Goal: Contribute content: Contribute content

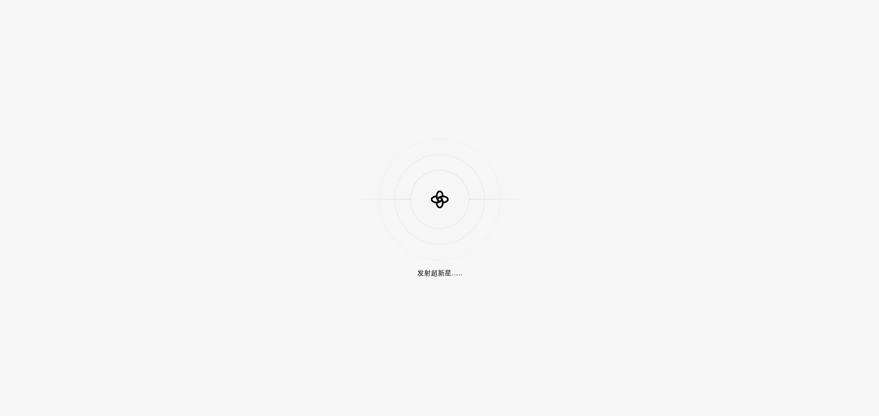
click at [439, 192] on icon at bounding box center [439, 199] width 29 height 29
drag, startPoint x: 442, startPoint y: 200, endPoint x: 446, endPoint y: 213, distance: 13.2
click at [442, 201] on icon at bounding box center [439, 202] width 6 height 10
click at [444, 194] on icon at bounding box center [439, 199] width 29 height 29
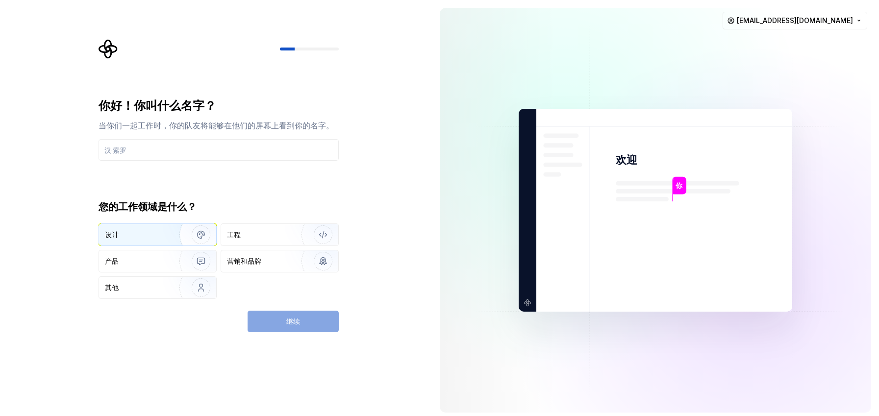
click at [169, 236] on img "button" at bounding box center [194, 235] width 63 height 66
click at [218, 147] on input "text" at bounding box center [218, 150] width 240 height 22
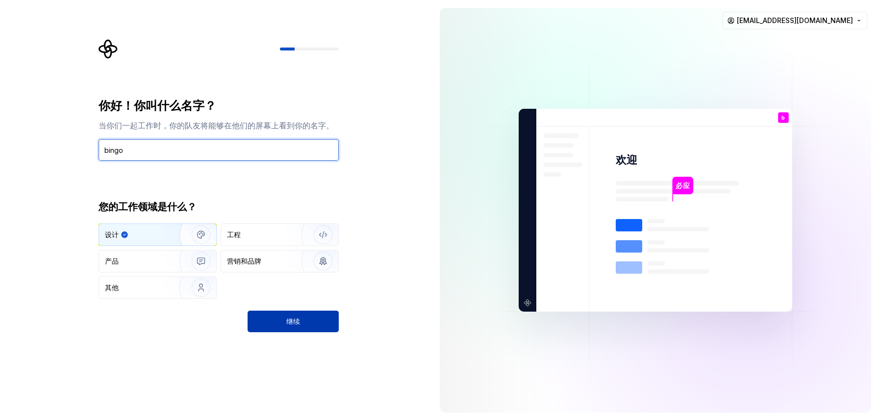
type input "bingo"
click at [299, 316] on button "继续" at bounding box center [292, 322] width 91 height 22
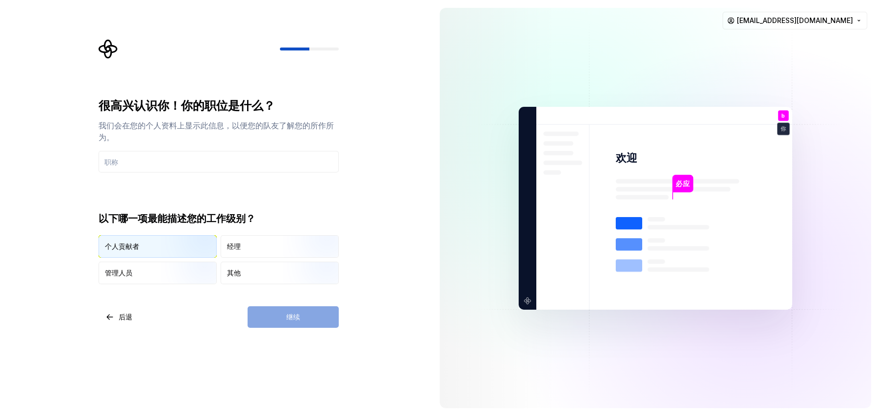
click at [158, 245] on div "个人贡献者" at bounding box center [157, 247] width 117 height 22
click at [267, 313] on div "继续" at bounding box center [292, 317] width 91 height 22
click at [134, 156] on input "text" at bounding box center [218, 162] width 240 height 22
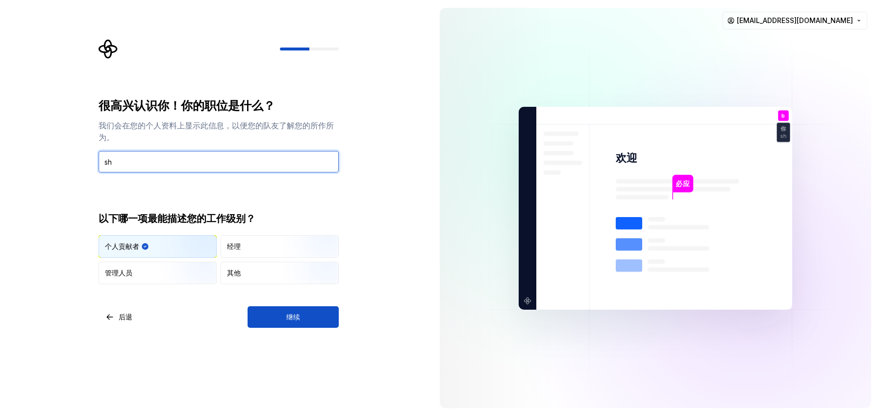
type input "s"
type input "谁"
type input "设计"
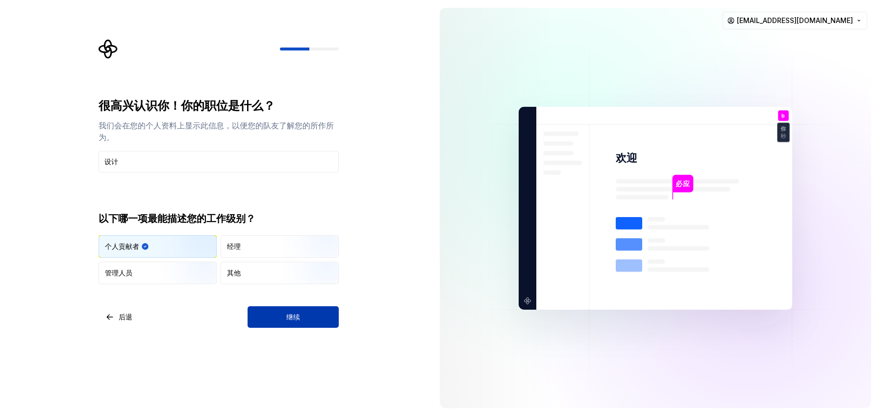
click at [304, 311] on button "继续" at bounding box center [292, 317] width 91 height 22
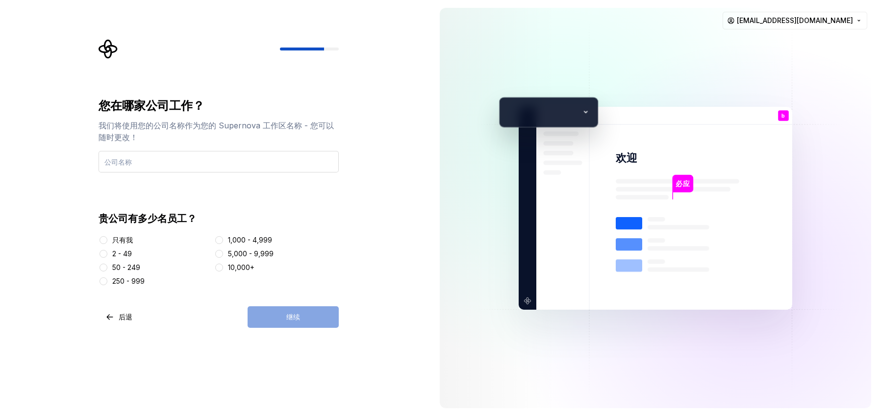
click at [166, 161] on input "text" at bounding box center [218, 162] width 240 height 22
type input "广东华软互联科技有限公司"
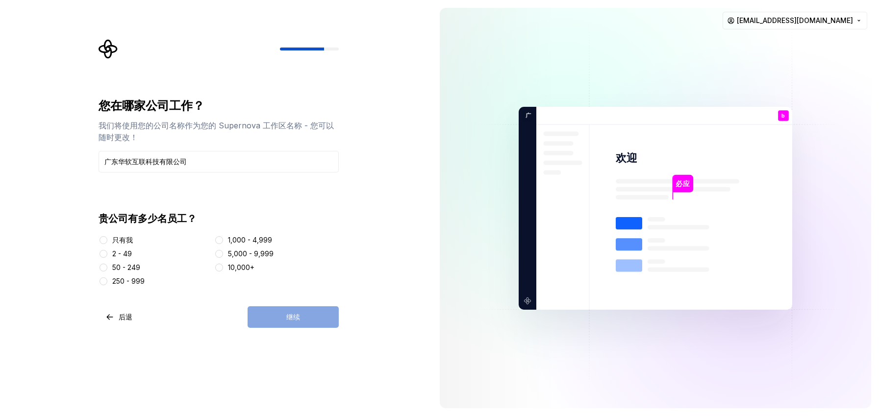
drag, startPoint x: 134, startPoint y: 252, endPoint x: 139, endPoint y: 257, distance: 6.6
click at [134, 252] on div "2 - 49" at bounding box center [154, 254] width 112 height 10
click at [105, 253] on button "2 - 49" at bounding box center [103, 254] width 8 height 8
click at [279, 308] on button "继续" at bounding box center [292, 317] width 91 height 22
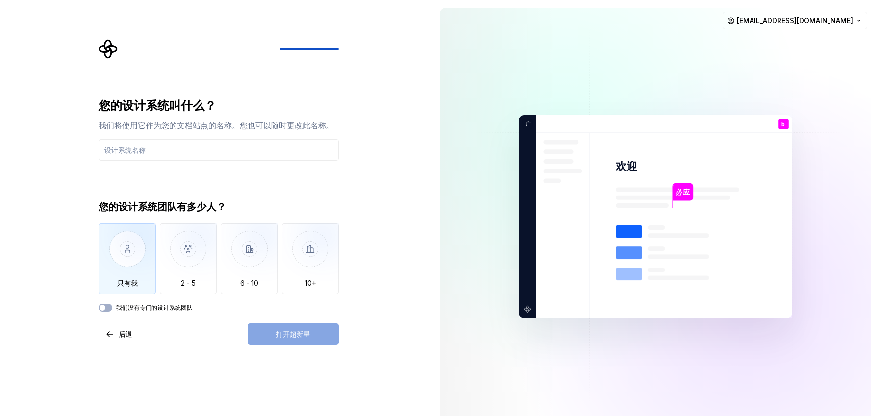
click at [136, 240] on img "button" at bounding box center [126, 256] width 57 height 66
click at [188, 148] on input "text" at bounding box center [218, 150] width 240 height 22
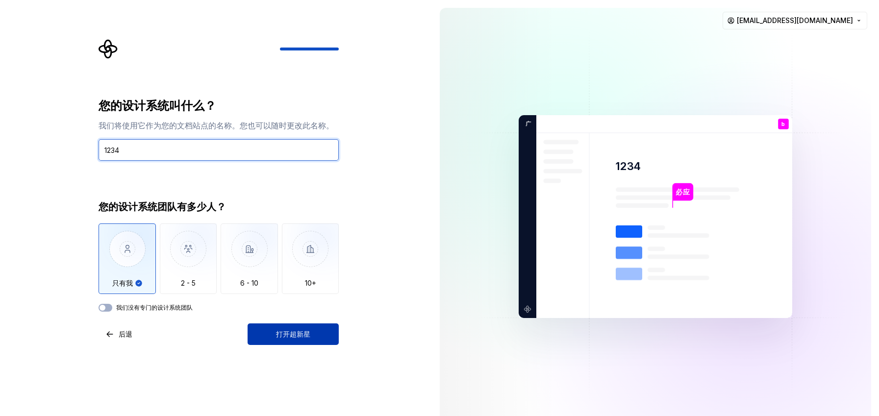
type input "1234"
click at [295, 334] on font "打开超新星" at bounding box center [293, 334] width 34 height 8
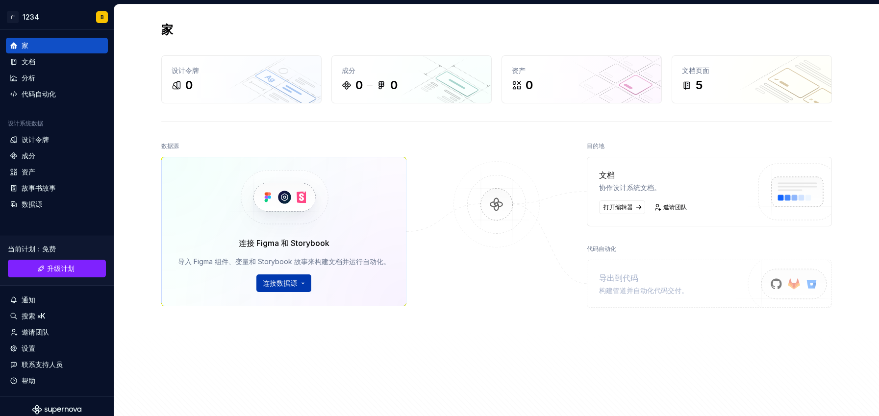
click at [300, 283] on html "原文 请对此翻译评分 您的反馈将用于改进谷歌翻译 广 1234 B 家 文档 分析 代码自动化 设计系统数据 设计令牌 成分 资产 故事书故事 数据源 当前计…" at bounding box center [439, 208] width 879 height 416
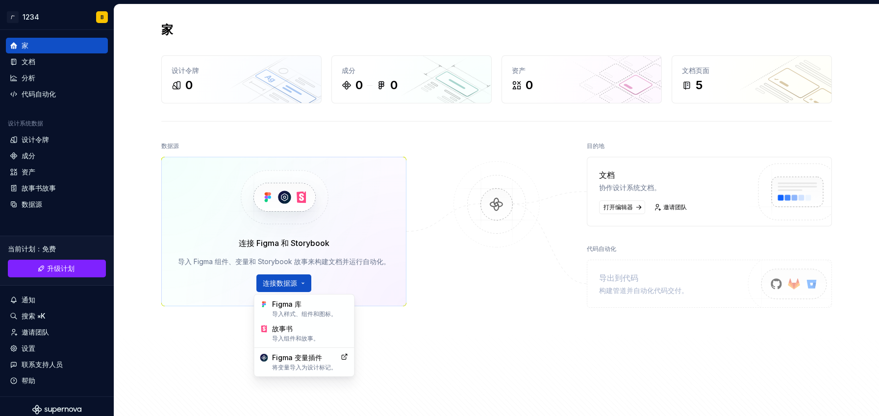
click at [492, 206] on html "原文 请对此翻译评分 您的反馈将用于改进谷歌翻译 广 1234 B 家 文档 分析 代码自动化 设计系统数据 设计令牌 成分 资产 故事书故事 数据源 当前计…" at bounding box center [439, 208] width 879 height 416
click at [626, 206] on font "打开编辑器" at bounding box center [617, 206] width 29 height 7
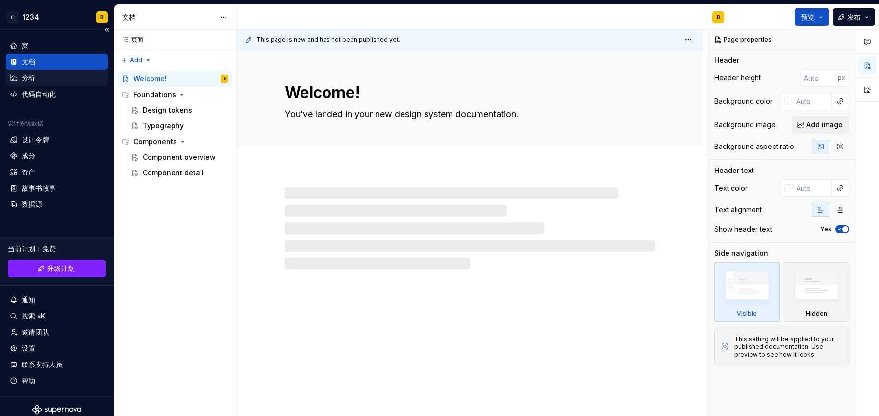
click at [38, 74] on div "分析" at bounding box center [57, 78] width 94 height 10
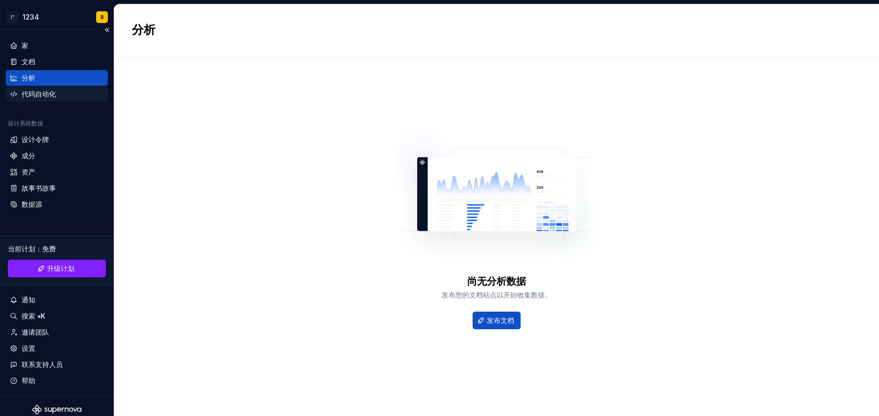
click at [44, 94] on font "代码自动化" at bounding box center [39, 94] width 34 height 8
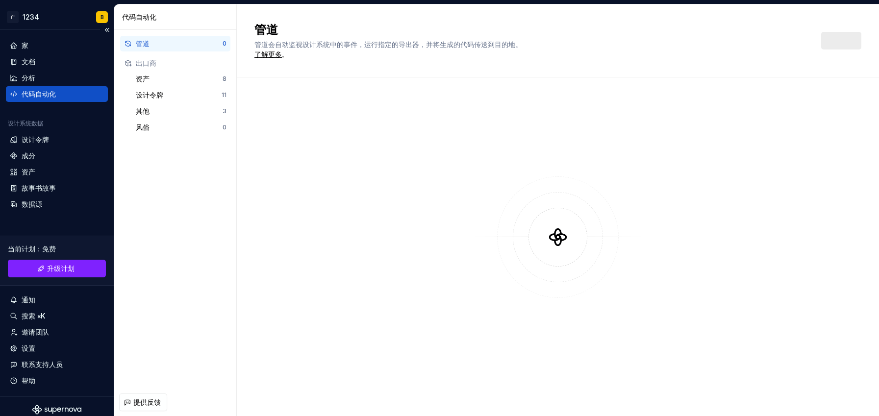
click at [42, 36] on div "家 文档 分析 代码自动化 设计系统数据 设计令牌 成分 资产 故事书故事 数据源 当前计划 ： 免费 升级计划 通知 搜索 ⌘K 邀请团队 设置 联系支持人…" at bounding box center [57, 213] width 114 height 367
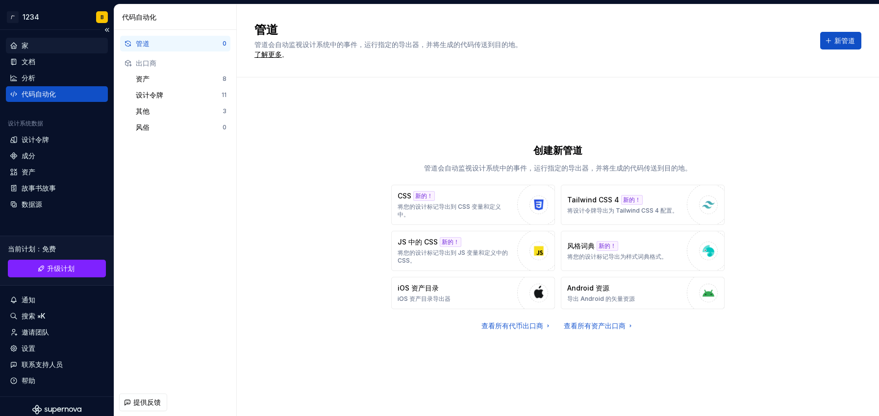
click at [40, 42] on div "家" at bounding box center [57, 46] width 94 height 10
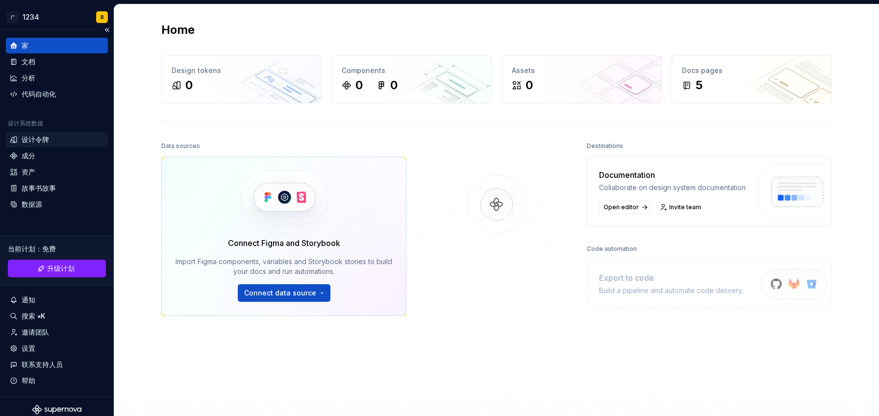
click at [46, 140] on font "设计令牌" at bounding box center [35, 139] width 27 height 8
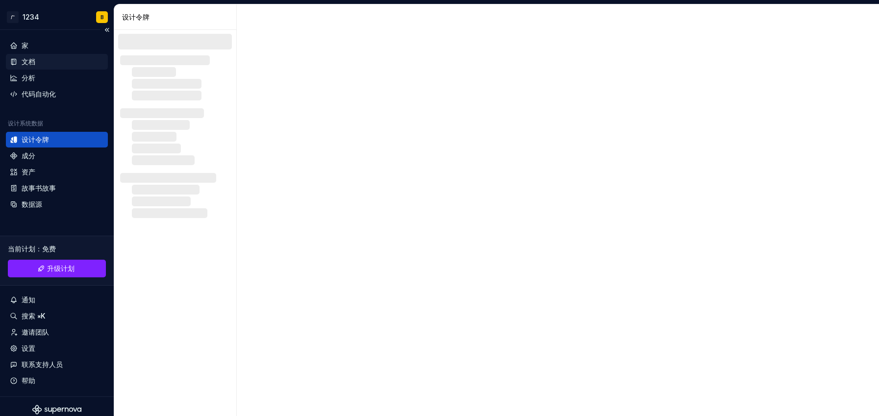
click at [41, 60] on div "文档" at bounding box center [57, 62] width 94 height 10
click at [47, 46] on div "家" at bounding box center [57, 46] width 94 height 10
click at [27, 45] on font "家" at bounding box center [25, 45] width 7 height 8
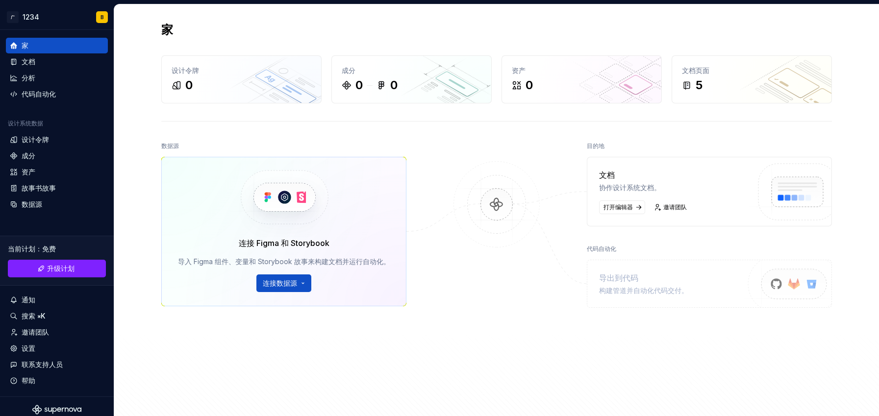
click at [704, 204] on div "文档 协作设计系统文档。 打开编辑器 邀请团队" at bounding box center [709, 192] width 245 height 70
click at [801, 193] on img at bounding box center [794, 203] width 103 height 80
click at [678, 209] on font "邀请团队" at bounding box center [675, 206] width 24 height 7
click at [626, 208] on font "打开编辑器" at bounding box center [617, 206] width 29 height 7
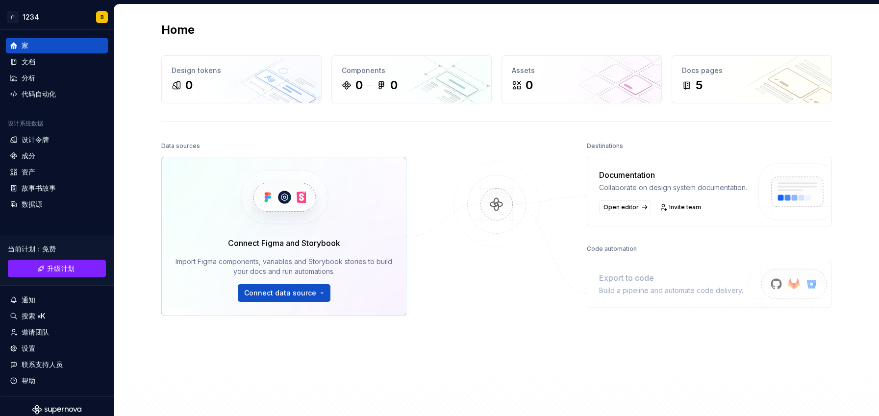
click at [518, 130] on div "Home Design tokens 0 Components 0 0 Assets 0 Docs pages 5 Data sources Connect …" at bounding box center [497, 224] width 706 height 441
click at [680, 129] on div "Home Design tokens 0 Components 0 0 Assets 0 Docs pages 5 Data sources Connect …" at bounding box center [497, 224] width 706 height 441
click at [719, 78] on div "5" at bounding box center [752, 85] width 140 height 16
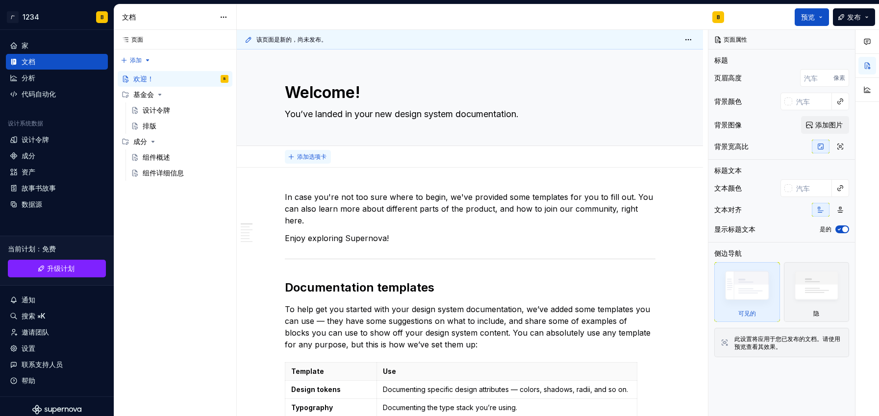
click at [310, 156] on font "添加选项卡" at bounding box center [311, 156] width 29 height 7
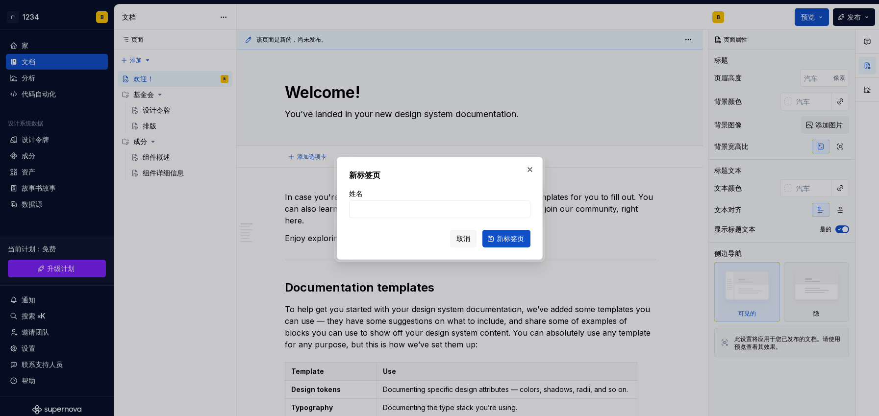
type textarea "*"
type input "12"
click at [515, 240] on font "新标签页" at bounding box center [509, 238] width 27 height 8
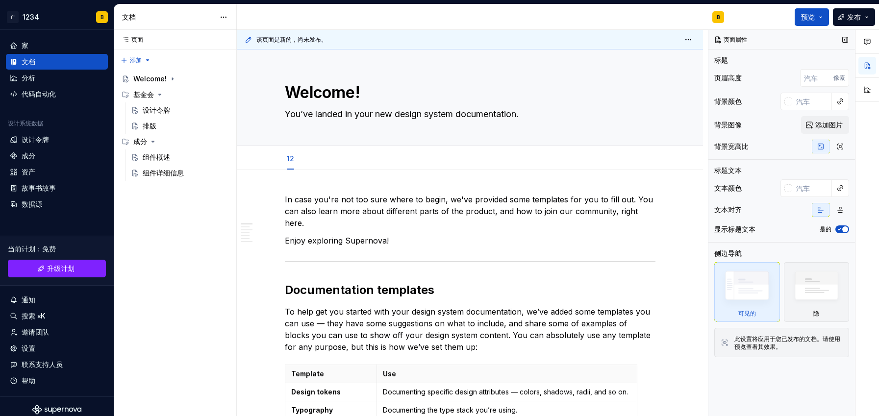
click at [758, 40] on div "页面属性" at bounding box center [781, 40] width 147 height 20
click at [682, 38] on html "原文 请对此翻译评分 您的反馈将用于改进谷歌翻译 广 1234 B 家 文档 分析 代码自动化 设计系统数据 设计令牌 成分 资产 故事书故事 数据源 当前计…" at bounding box center [439, 208] width 879 height 416
click at [457, 60] on html "原文 请对此翻译评分 您的反馈将用于改进谷歌翻译 广 1234 B 家 文档 分析 代码自动化 设计系统数据 设计令牌 成分 资产 故事书故事 数据源 当前计…" at bounding box center [439, 208] width 879 height 416
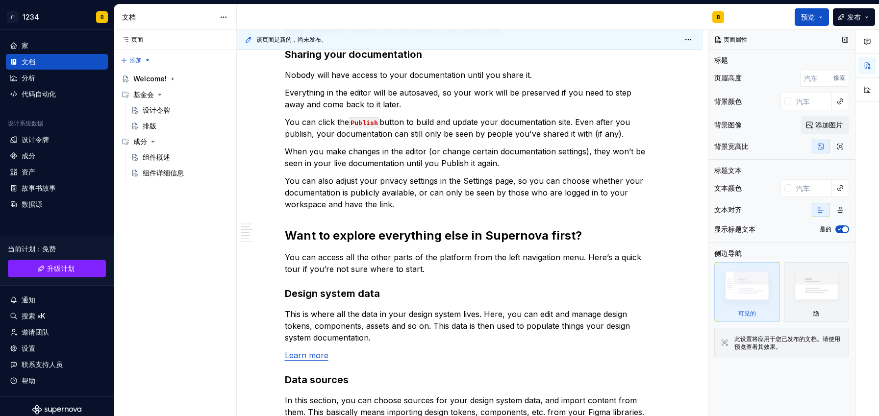
scroll to position [471, 0]
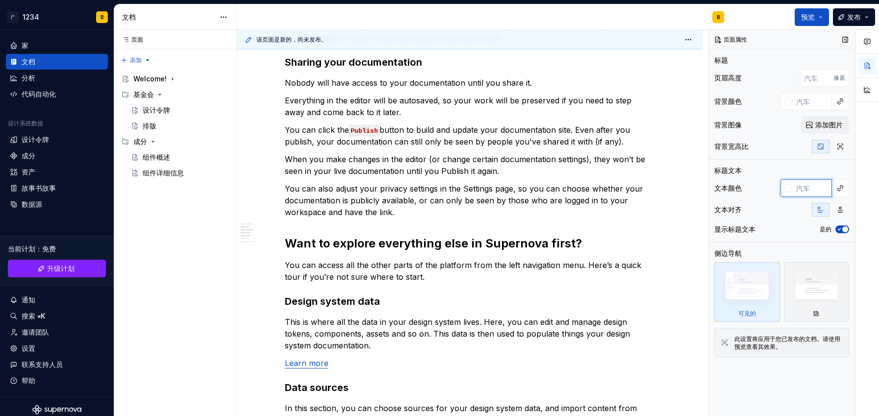
click at [795, 191] on input "text" at bounding box center [812, 188] width 40 height 18
click at [787, 190] on div at bounding box center [788, 188] width 8 height 8
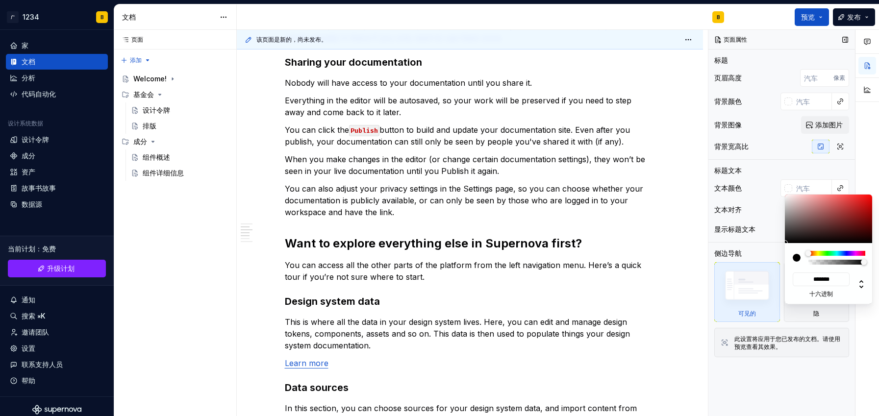
click at [775, 150] on div "评论 开放评论 暂无评论 从块上下文菜单中选择“注释”以添加注释。 页面属性 标题 页眉高度 像素 背景颜色 背景图像 添加图片 背景宽高比 标题文本 文本颜…" at bounding box center [793, 223] width 171 height 387
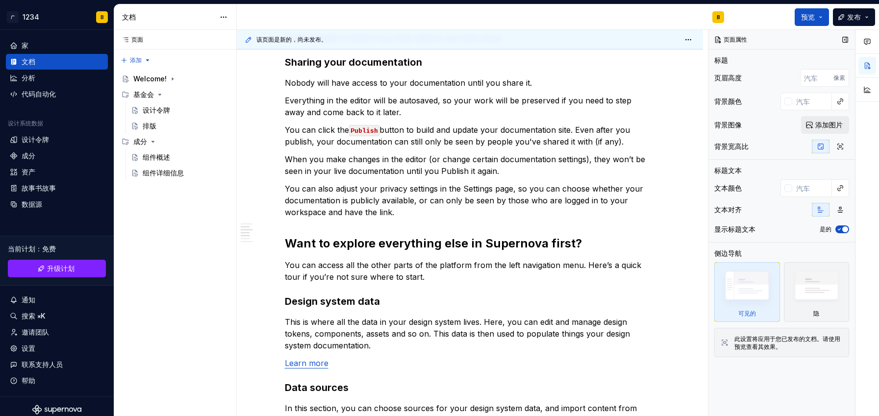
click at [813, 126] on button "添加图片" at bounding box center [825, 125] width 48 height 18
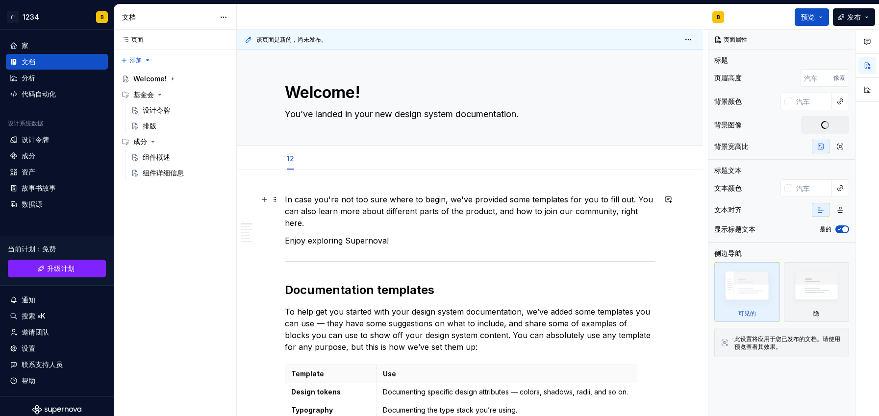
scroll to position [0, 0]
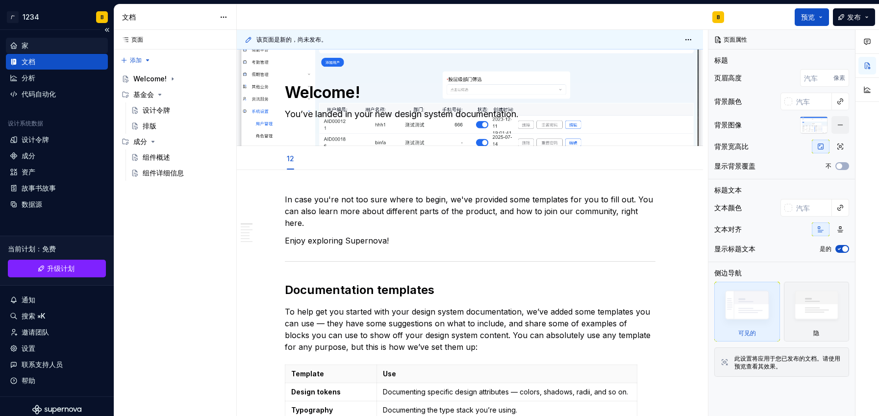
click at [33, 46] on div "家" at bounding box center [57, 46] width 94 height 10
click at [26, 41] on font "家" at bounding box center [25, 45] width 7 height 8
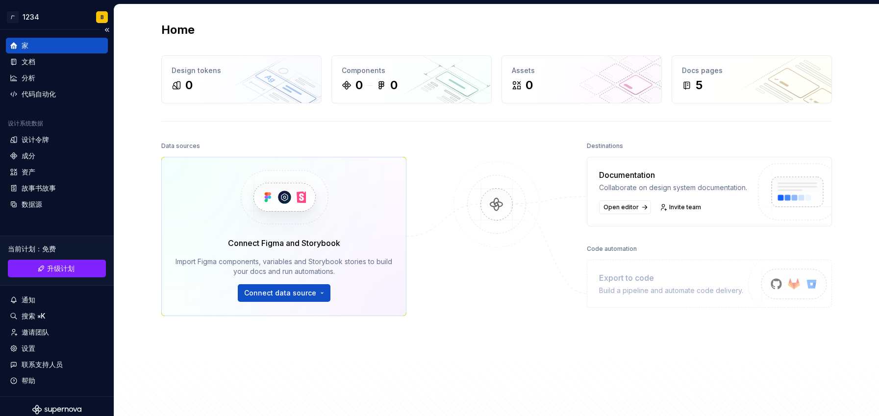
click at [26, 42] on font "家" at bounding box center [25, 45] width 7 height 8
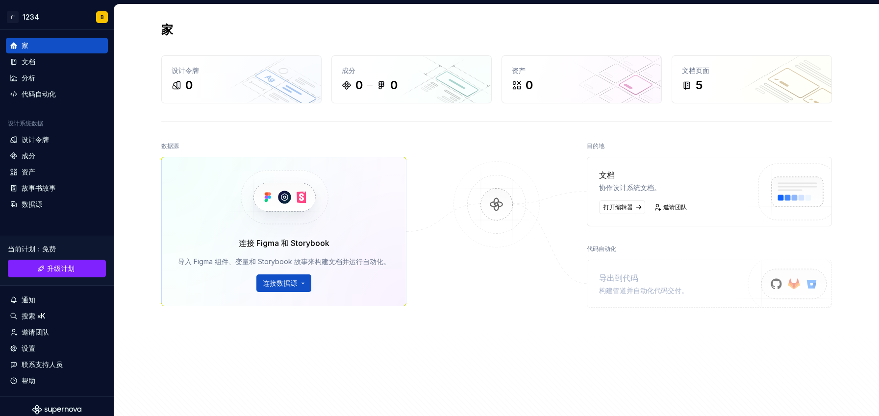
click at [503, 204] on img at bounding box center [496, 214] width 95 height 106
click at [473, 197] on img at bounding box center [496, 214] width 95 height 106
click at [624, 207] on font "打开编辑器" at bounding box center [617, 206] width 29 height 7
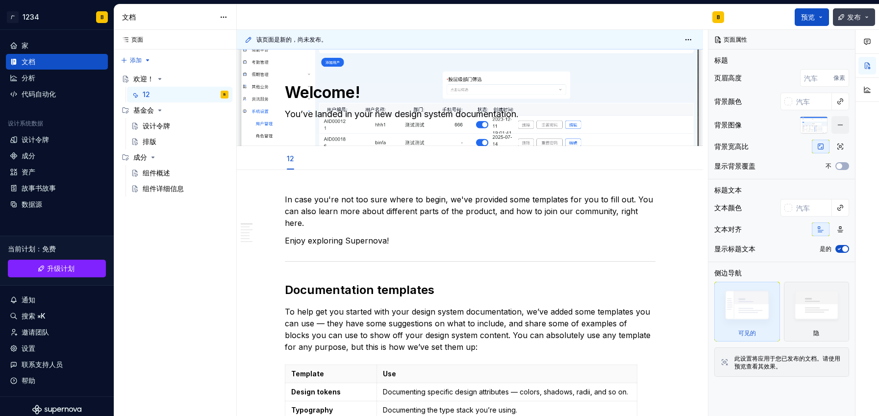
click at [848, 19] on font "发布" at bounding box center [854, 17] width 14 height 8
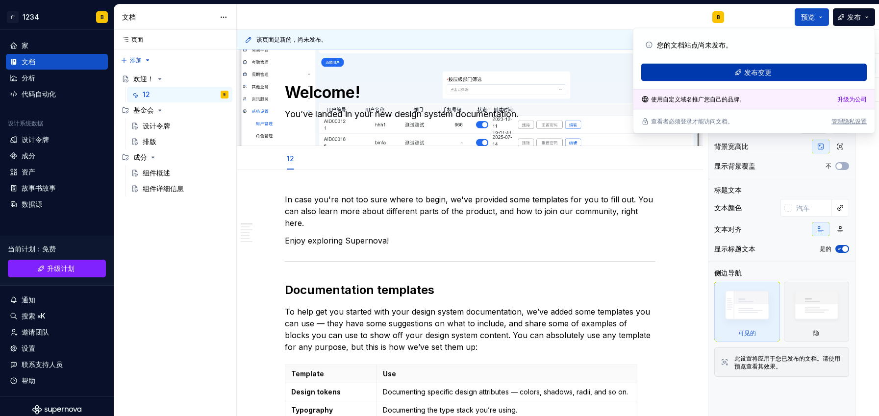
click at [794, 69] on button "发布变更" at bounding box center [753, 73] width 225 height 18
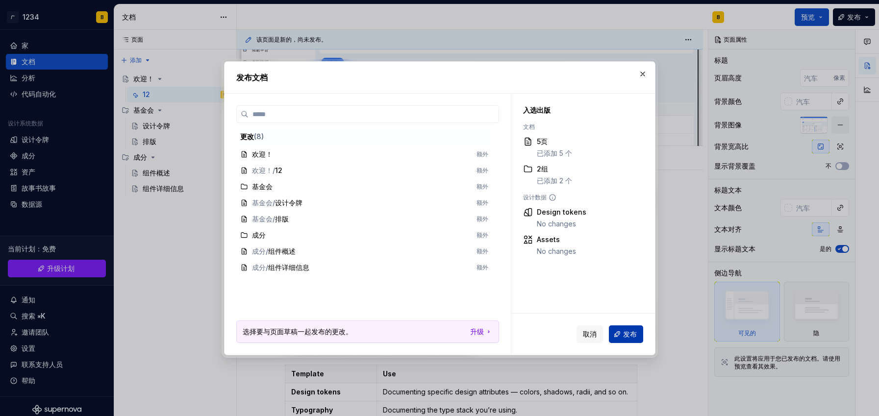
click at [631, 330] on font "发布" at bounding box center [630, 334] width 14 height 8
click at [284, 174] on span "欢迎！ / 12 额外" at bounding box center [364, 171] width 256 height 16
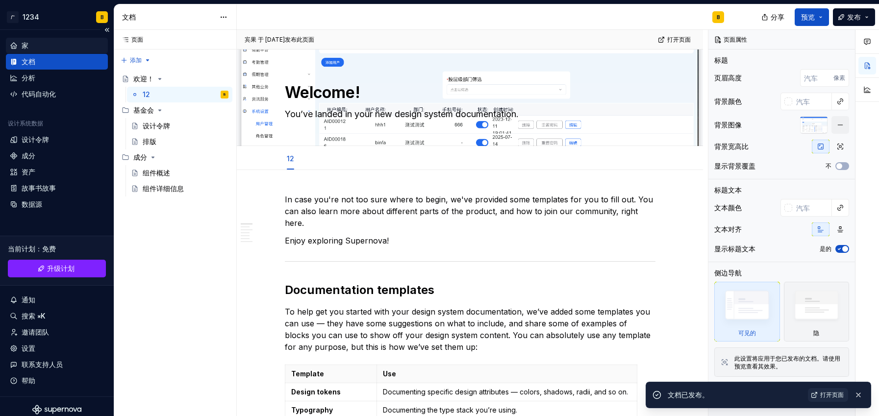
click at [42, 45] on div "家" at bounding box center [57, 46] width 94 height 10
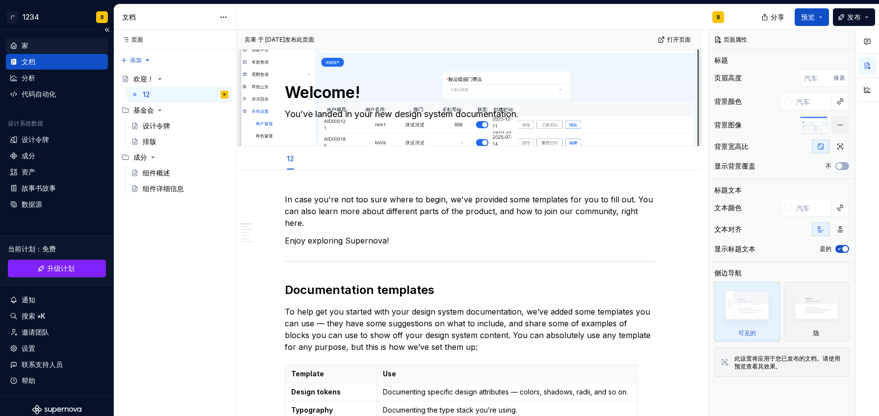
click at [28, 43] on div "家" at bounding box center [57, 46] width 94 height 10
click at [27, 43] on font "家" at bounding box center [25, 45] width 7 height 8
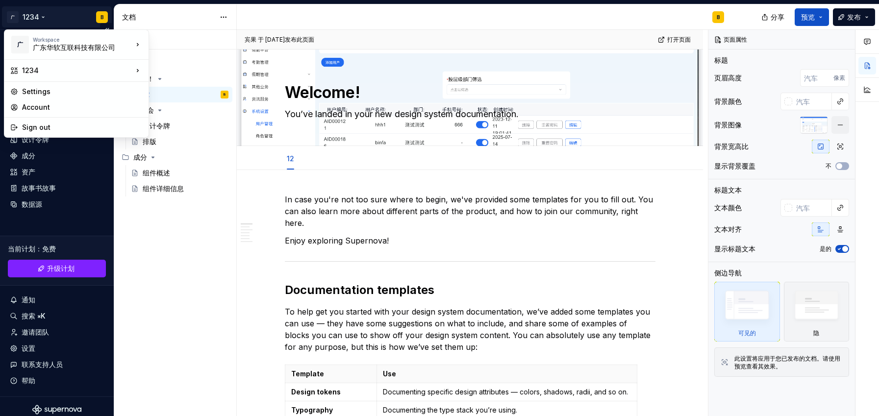
click at [39, 20] on html "原文 请对此翻译评分 您的反馈将用于改进谷歌翻译 广 1234 B 家 文档 分析 代码自动化 设计系统数据 设计令牌 成分 资产 故事书故事 数据源 当前计…" at bounding box center [439, 208] width 879 height 416
click at [64, 12] on html "原文 请对此翻译评分 您的反馈将用于改进谷歌翻译 广 1234 B 家 文档 分析 代码自动化 设计系统数据 设计令牌 成分 资产 故事书故事 数据源 当前计…" at bounding box center [439, 208] width 879 height 416
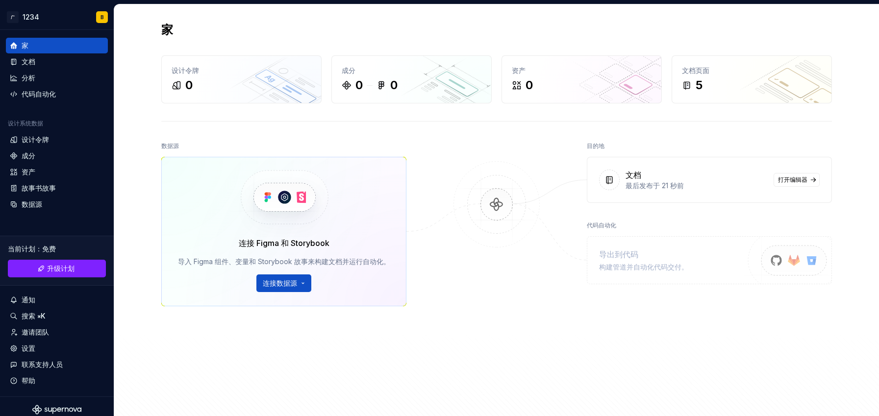
click at [782, 259] on img at bounding box center [790, 271] width 121 height 80
click at [795, 177] on font "打开编辑器" at bounding box center [792, 179] width 29 height 7
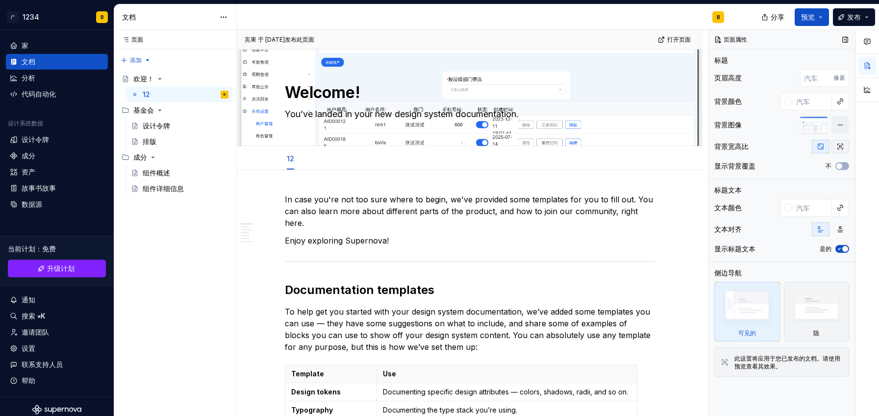
click at [844, 144] on button "button" at bounding box center [840, 147] width 18 height 14
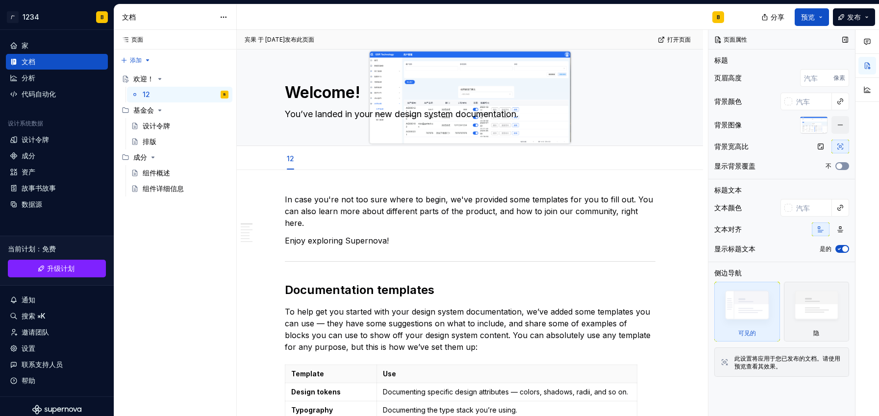
click at [840, 165] on span "button" at bounding box center [839, 166] width 6 height 6
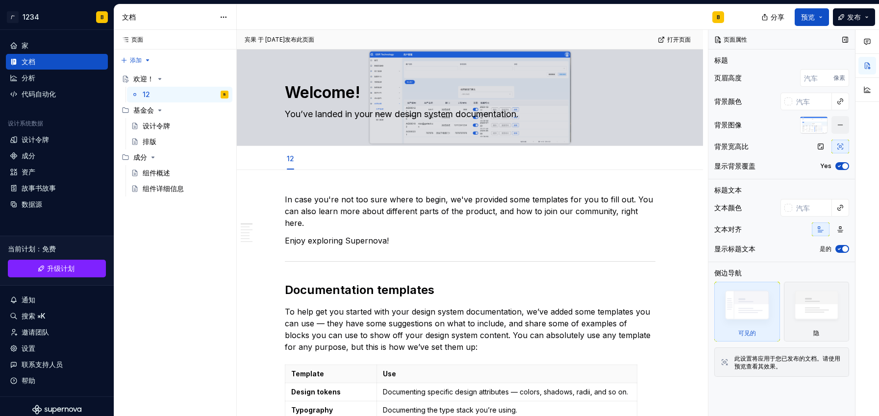
click at [840, 165] on icon "button" at bounding box center [839, 166] width 8 height 6
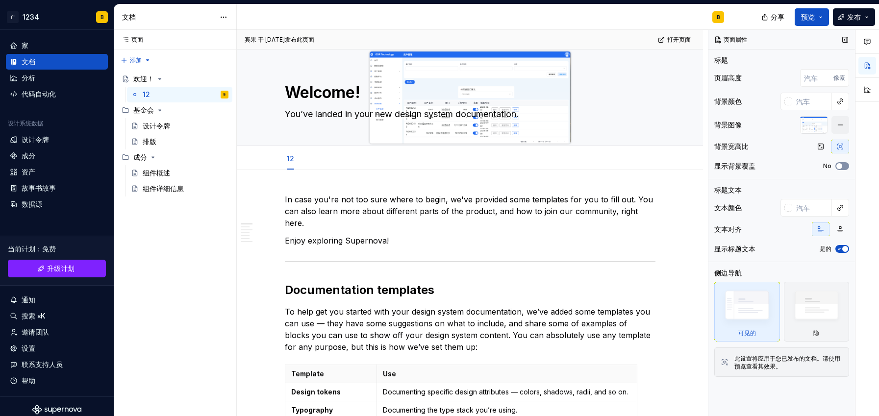
click at [840, 165] on span "button" at bounding box center [839, 166] width 6 height 6
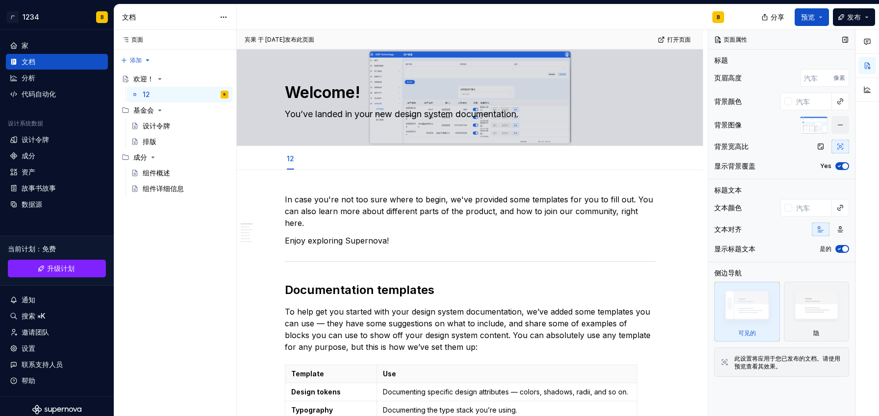
click at [840, 165] on icon "button" at bounding box center [839, 166] width 8 height 6
type textarea "*"
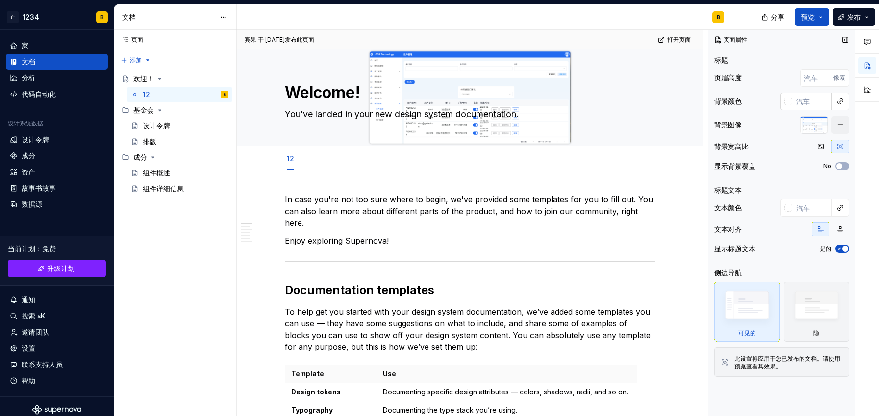
click at [800, 100] on input "text" at bounding box center [812, 102] width 40 height 18
click at [786, 100] on div at bounding box center [788, 102] width 8 height 8
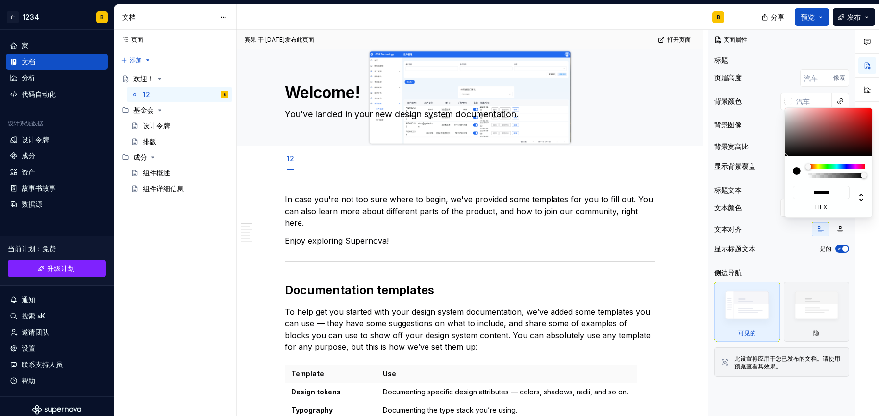
type input "#291717"
type input "*******"
click at [823, 148] on div at bounding box center [829, 132] width 88 height 49
type textarea "*"
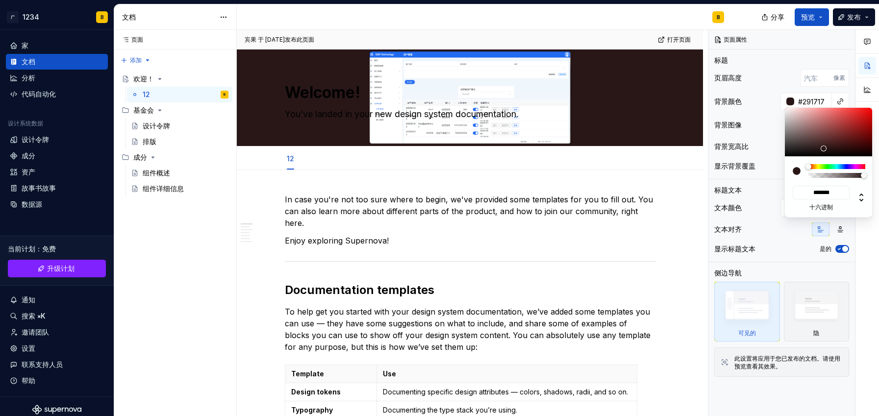
type input "#623A3A"
type input "*******"
type input "#643C3C"
type input "*******"
type input "#584545"
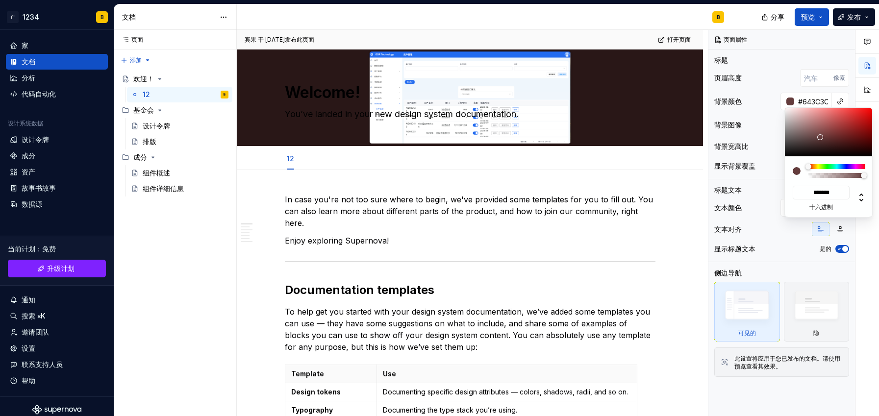
type input "*******"
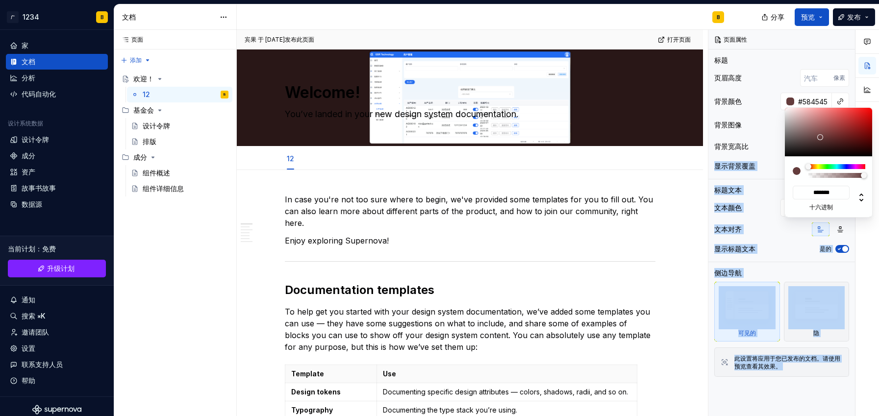
type input "#000000"
type input "*******"
drag, startPoint x: 820, startPoint y: 137, endPoint x: 751, endPoint y: 172, distance: 77.1
click at [751, 172] on body "原文 请对此翻译评分 您的反馈将用于改进谷歌翻译 广 1234 B 家 文档 分析 代码自动化 设计系统数据 设计令牌 成分 资产 故事书故事 数据源 当前计…" at bounding box center [439, 208] width 879 height 416
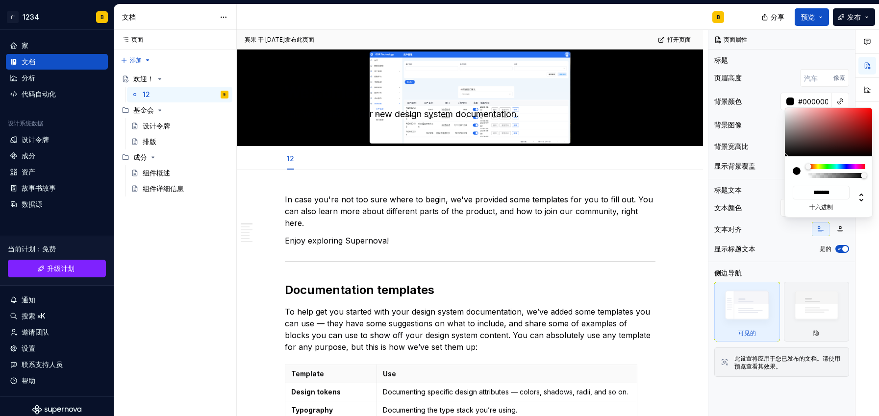
click at [621, 97] on html "原文 请对此翻译评分 您的反馈将用于改进谷歌翻译 广 1234 B 家 文档 分析 代码自动化 设计系统数据 设计令牌 成分 资产 故事书故事 数据源 当前计…" at bounding box center [439, 208] width 879 height 416
click at [559, 25] on html "原文 请对此翻译评分 您的反馈将用于改进谷歌翻译 广 1234 B 家 文档 分析 代码自动化 设计系统数据 设计令牌 成分 资产 故事书故事 数据源 当前计…" at bounding box center [439, 208] width 879 height 416
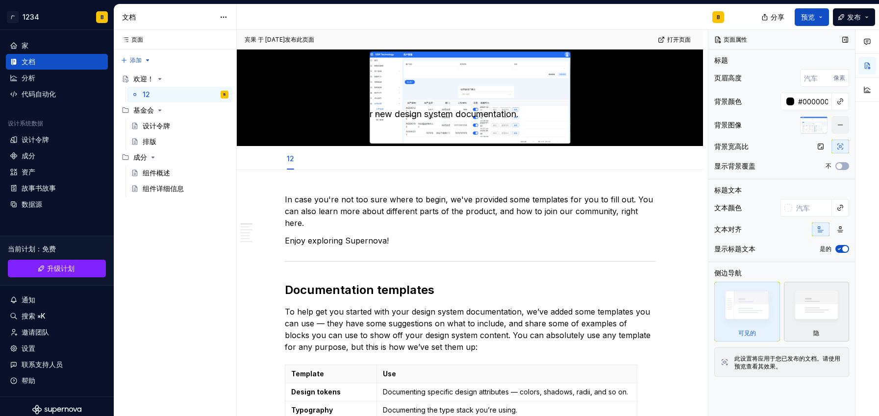
click at [826, 326] on img at bounding box center [816, 307] width 57 height 43
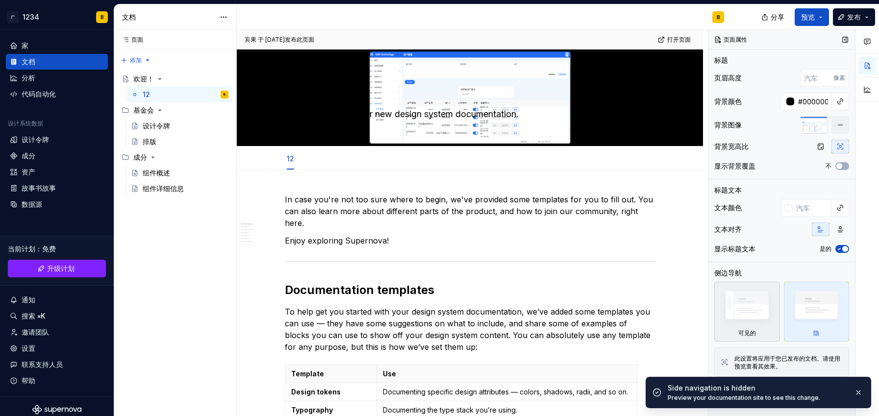
click at [749, 307] on img at bounding box center [746, 307] width 57 height 43
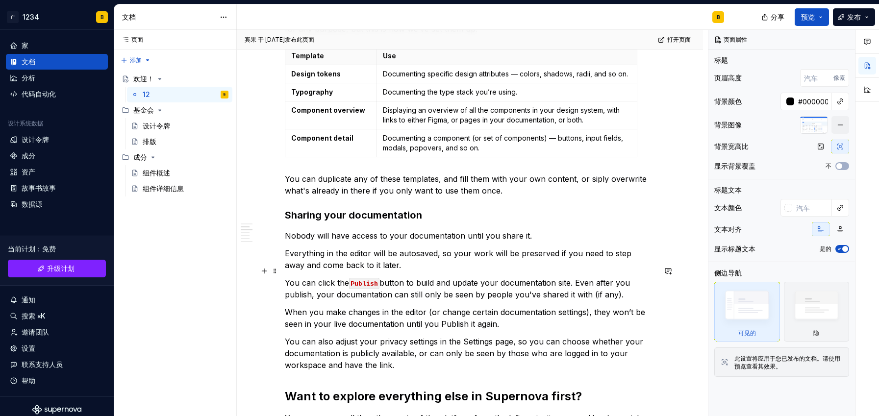
scroll to position [144, 0]
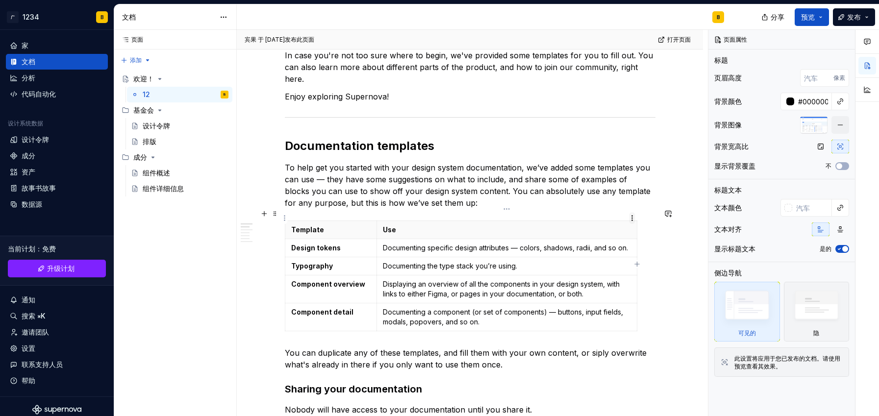
click at [630, 220] on html "原文 请对此翻译评分 您的反馈将用于改进谷歌翻译 广 1234 B 家 文档 分析 代码自动化 设计系统数据 设计令牌 成分 资产 故事书故事 数据源 当前计…" at bounding box center [439, 208] width 879 height 416
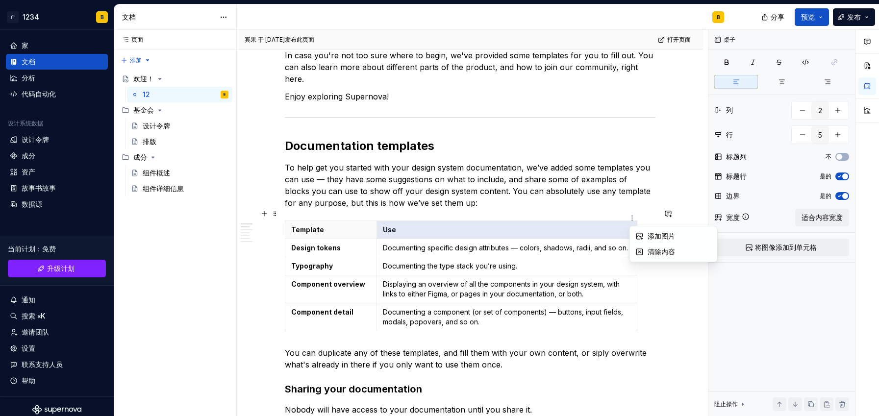
click at [271, 213] on html "原文 请对此翻译评分 您的反馈将用于改进谷歌翻译 广 1234 B 家 文档 分析 代码自动化 设计系统数据 设计令牌 成分 资产 故事书故事 数据源 当前计…" at bounding box center [439, 208] width 879 height 416
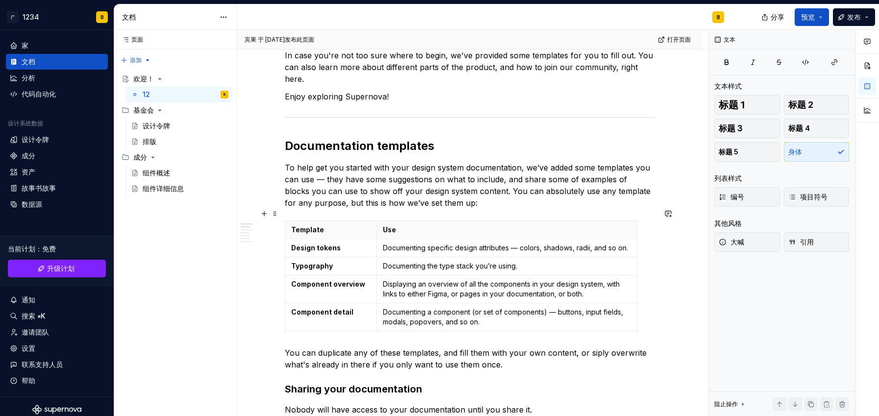
scroll to position [321, 0]
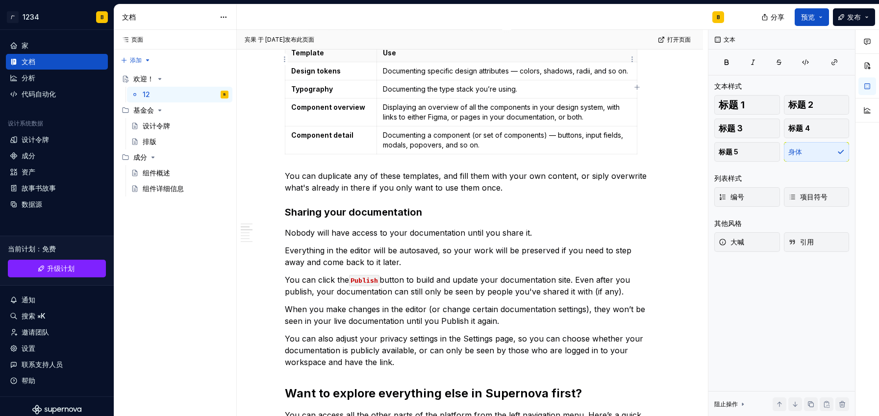
type textarea "*"
